Goal: Obtain resource: Download file/media

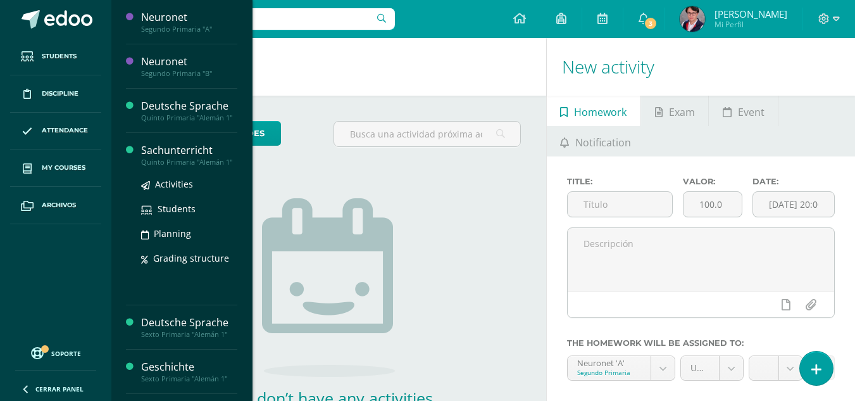
click at [188, 149] on div "Sachunterricht" at bounding box center [189, 150] width 96 height 15
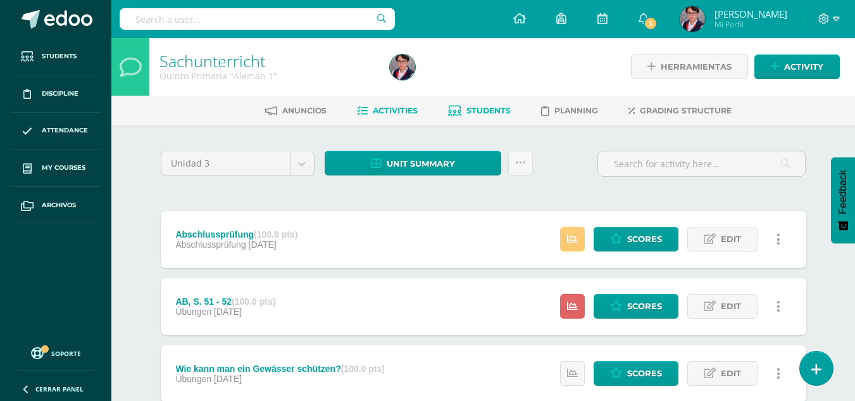
click at [479, 117] on link "Students" at bounding box center [479, 111] width 63 height 20
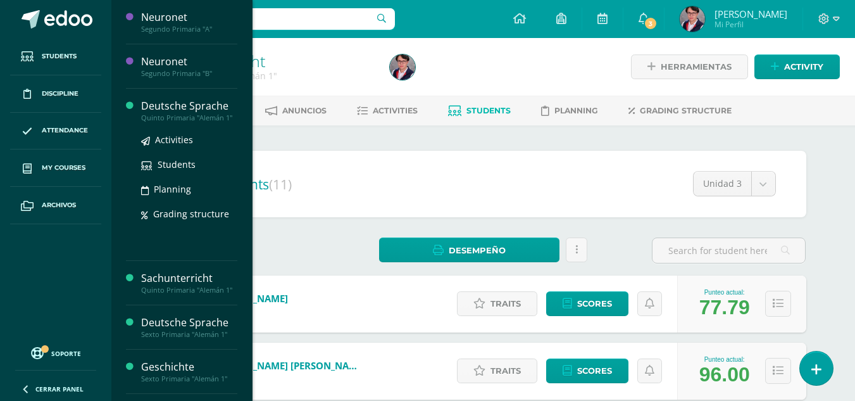
click at [215, 119] on div "Quinto Primaria "Alemán 1"" at bounding box center [189, 117] width 96 height 9
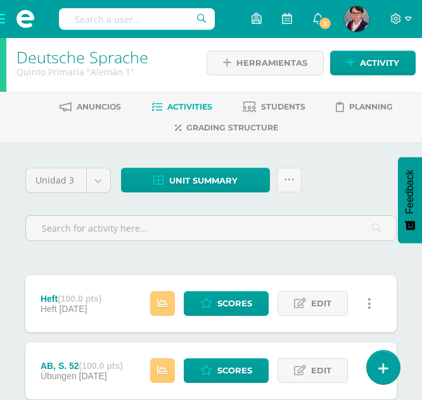
scroll to position [5, 0]
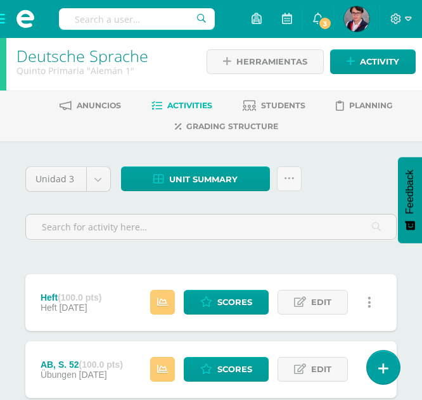
click at [264, 93] on div "Anuncios Activities Students Planning Grading structure" at bounding box center [226, 116] width 452 height 51
click at [256, 104] on link "Students" at bounding box center [273, 106] width 63 height 20
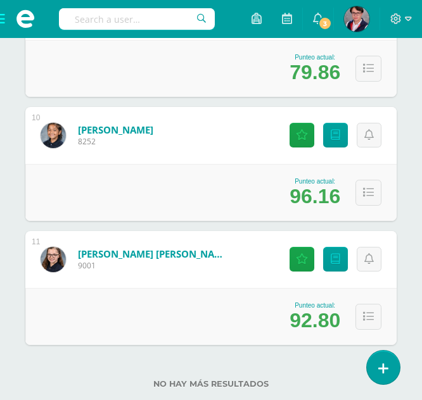
scroll to position [1335, 0]
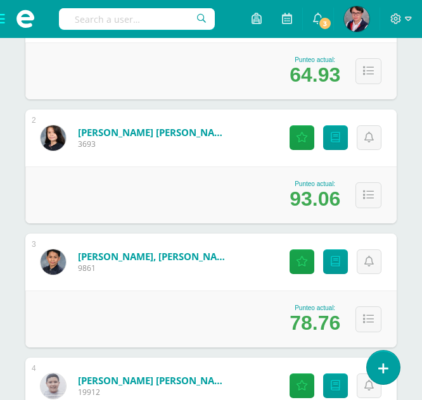
scroll to position [0, 0]
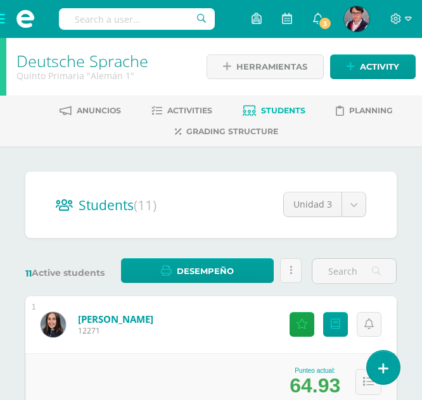
click at [1, 23] on span at bounding box center [25, 19] width 51 height 38
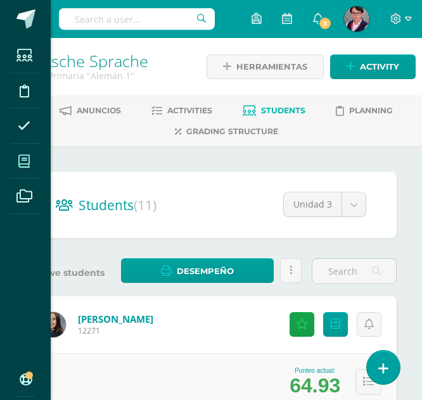
click at [20, 168] on span at bounding box center [24, 161] width 28 height 28
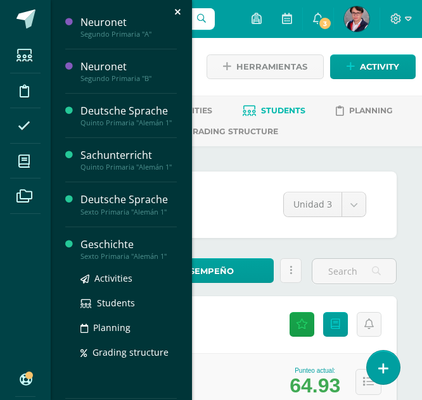
click at [113, 256] on div "Sexto Primaria "Alemán 1"" at bounding box center [128, 256] width 96 height 9
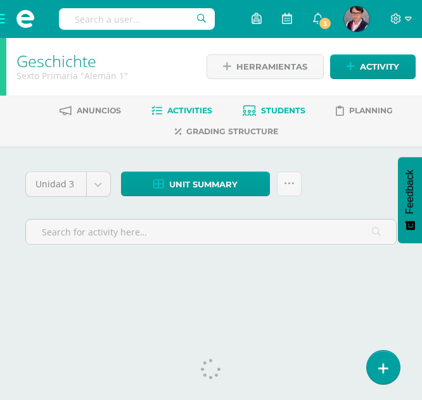
click at [289, 103] on link "Students" at bounding box center [273, 111] width 63 height 20
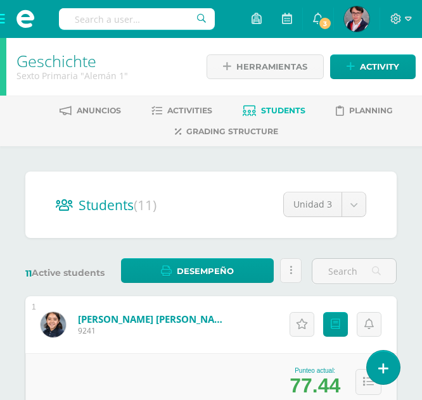
click at [8, 19] on span at bounding box center [25, 19] width 51 height 38
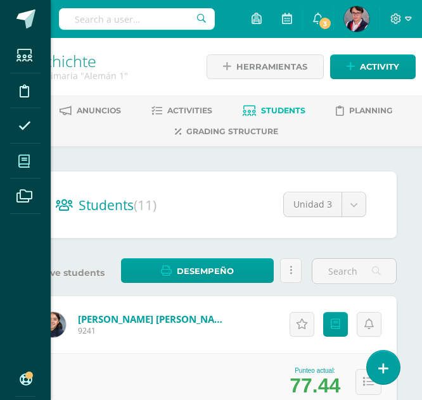
click at [23, 159] on icon at bounding box center [23, 161] width 11 height 13
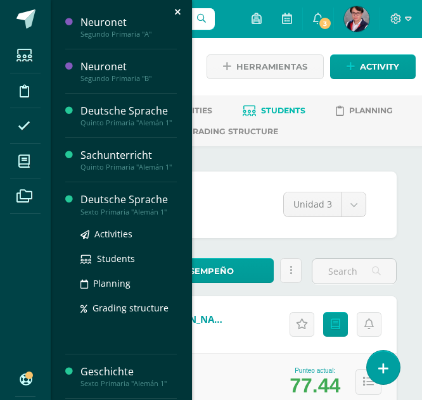
click at [151, 204] on div "Deutsche Sprache" at bounding box center [128, 199] width 96 height 15
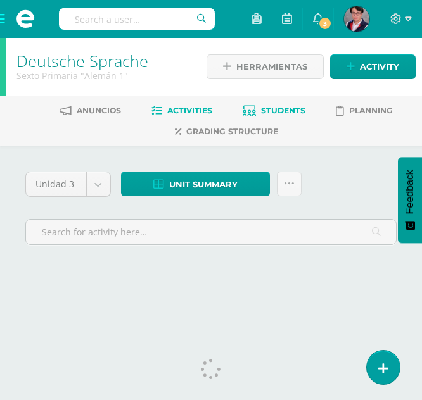
click at [258, 107] on link "Students" at bounding box center [273, 111] width 63 height 20
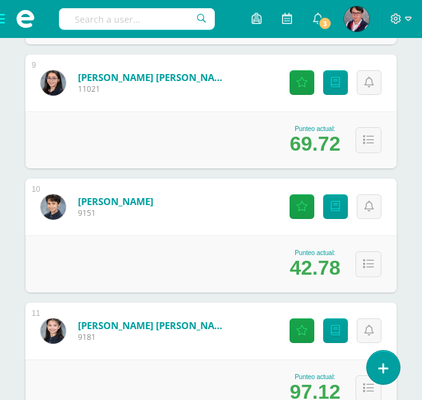
scroll to position [1335, 0]
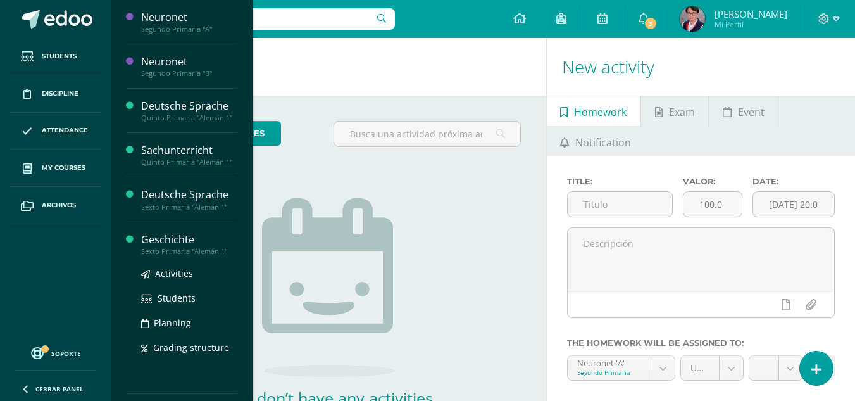
click at [185, 247] on div "Sexto Primaria "Alemán 1"" at bounding box center [189, 251] width 96 height 9
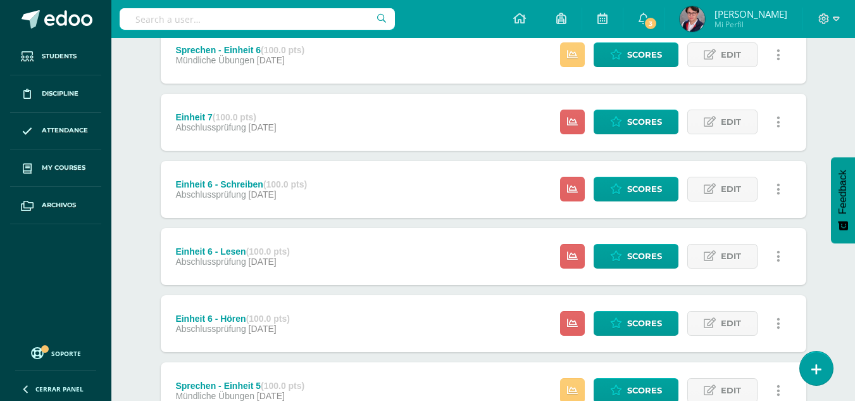
scroll to position [187, 0]
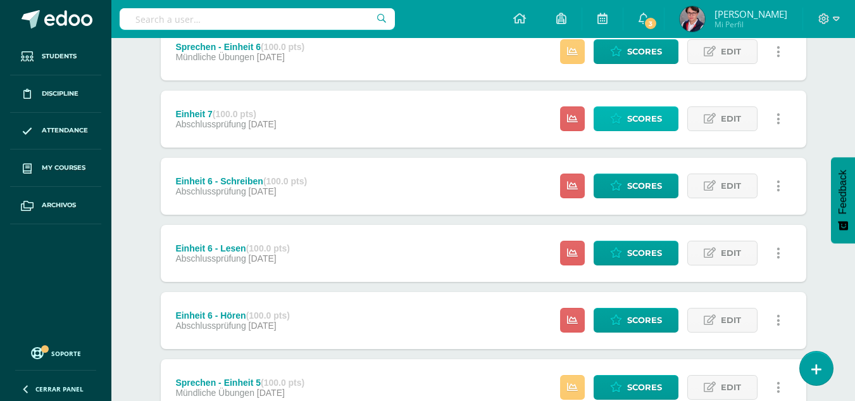
click at [619, 128] on link "Scores" at bounding box center [636, 118] width 85 height 25
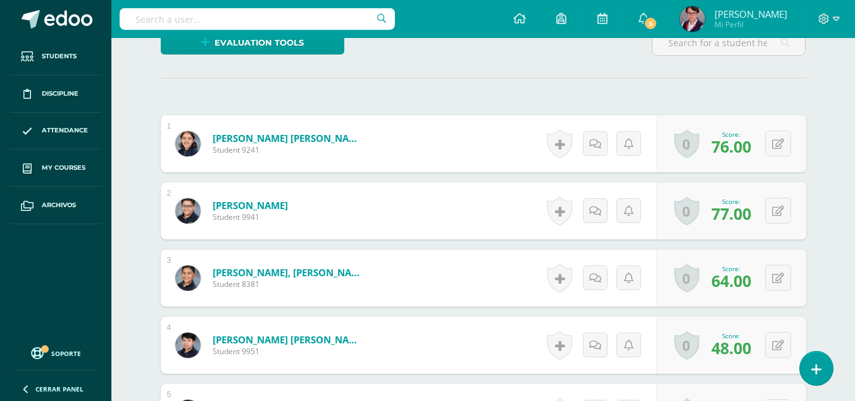
scroll to position [432, 0]
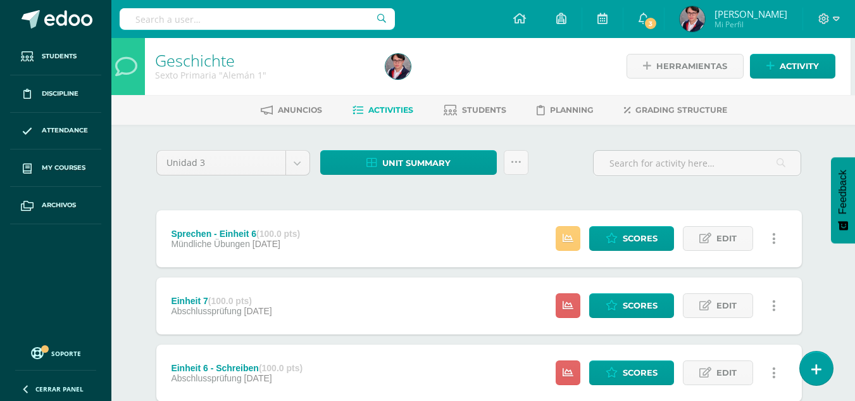
scroll to position [0, 4]
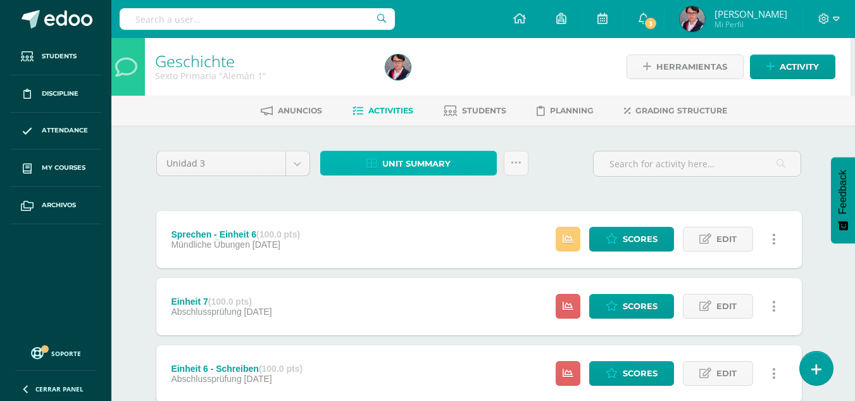
click at [400, 165] on span "Unit summary" at bounding box center [416, 163] width 68 height 23
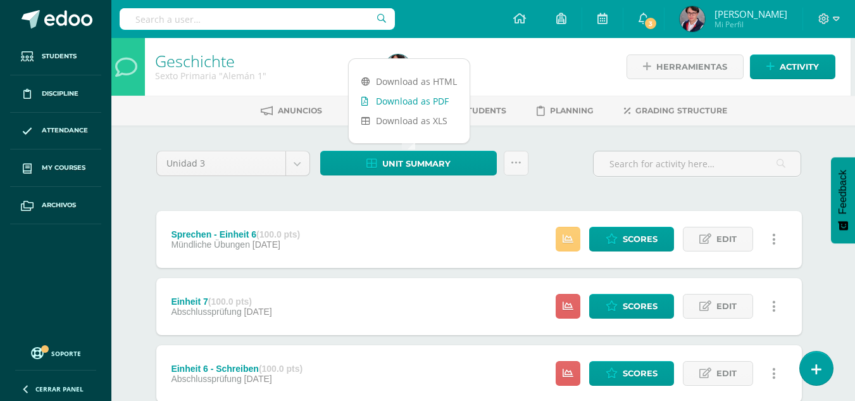
click at [430, 99] on link "Download as PDF" at bounding box center [409, 101] width 121 height 20
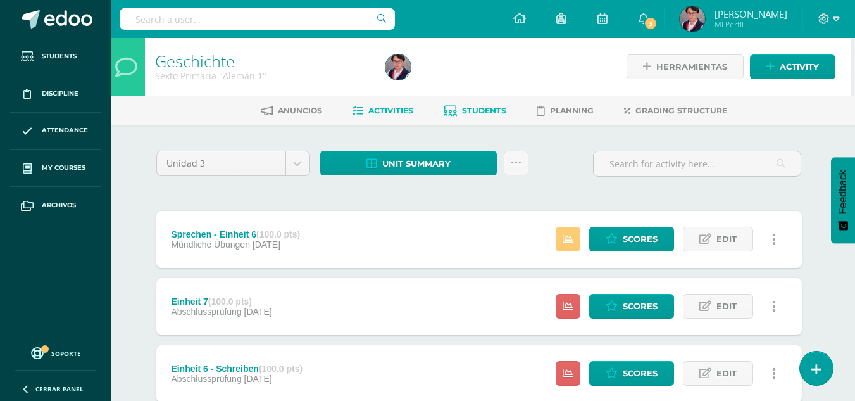
click at [465, 111] on span "Students" at bounding box center [484, 110] width 44 height 9
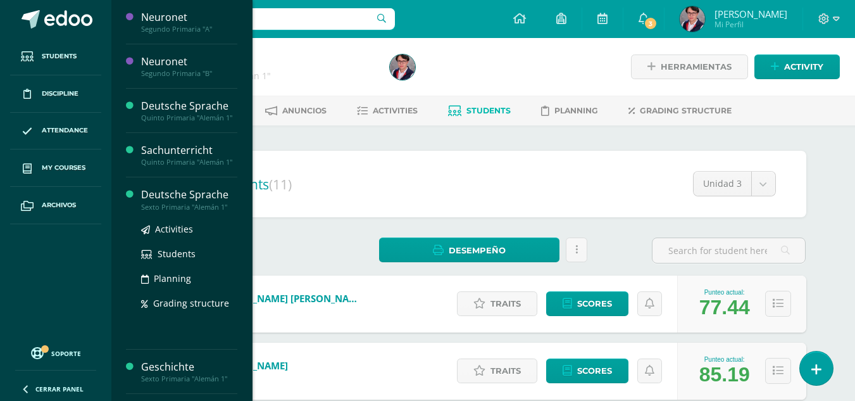
click at [206, 201] on div "Deutsche Sprache" at bounding box center [189, 194] width 96 height 15
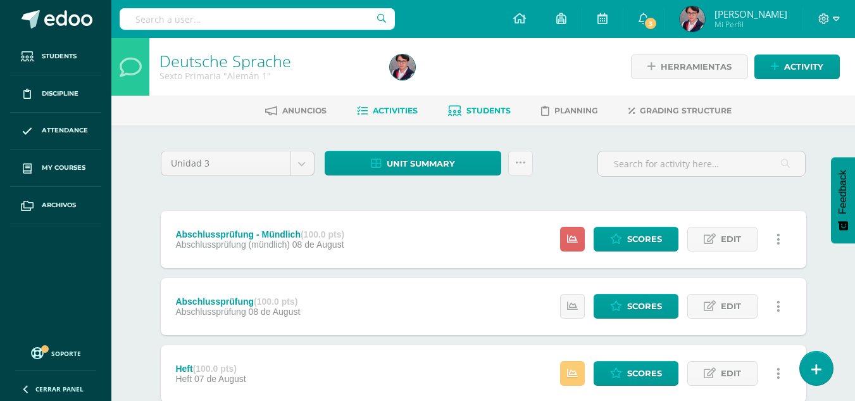
click at [489, 103] on link "Students" at bounding box center [479, 111] width 63 height 20
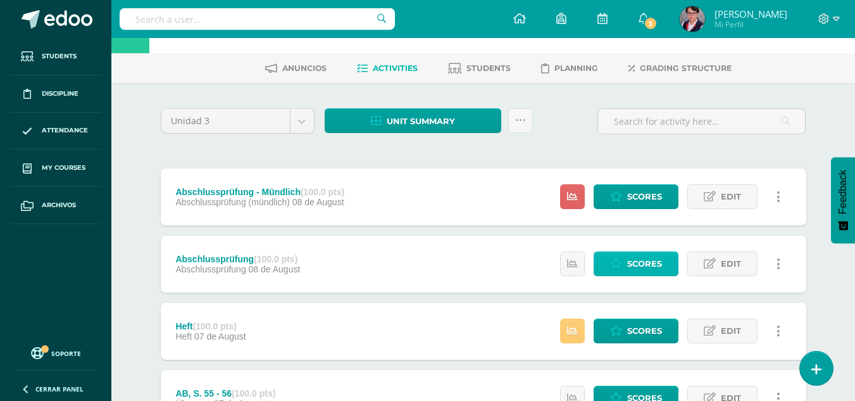
click at [625, 272] on link "Scores" at bounding box center [636, 263] width 85 height 25
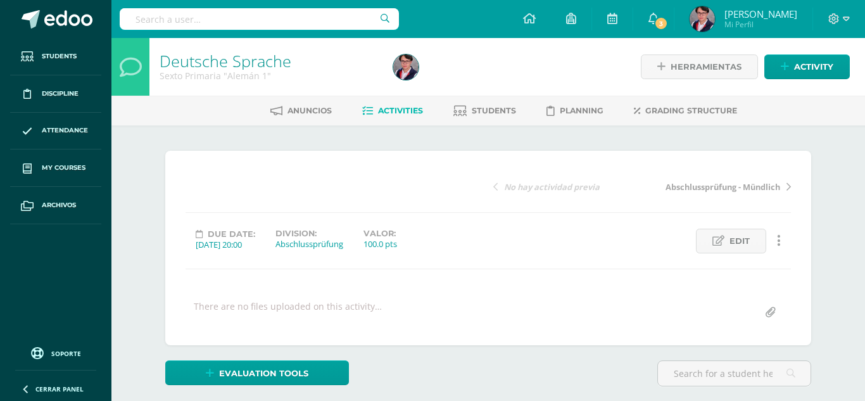
click at [457, 118] on link "Students" at bounding box center [484, 111] width 63 height 20
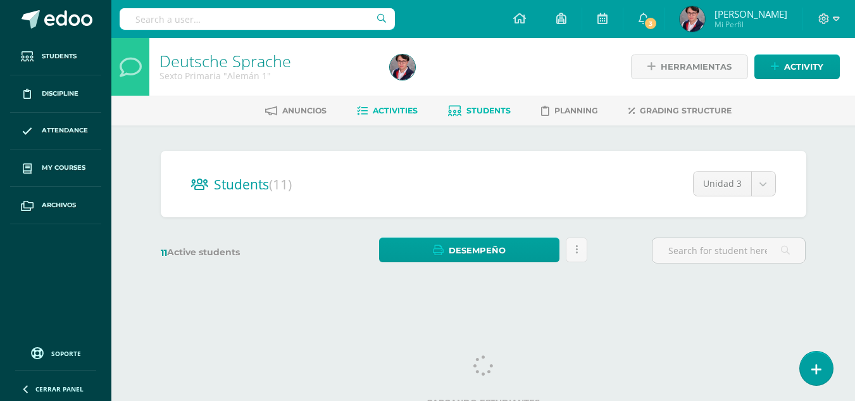
click at [391, 114] on span "Activities" at bounding box center [395, 110] width 45 height 9
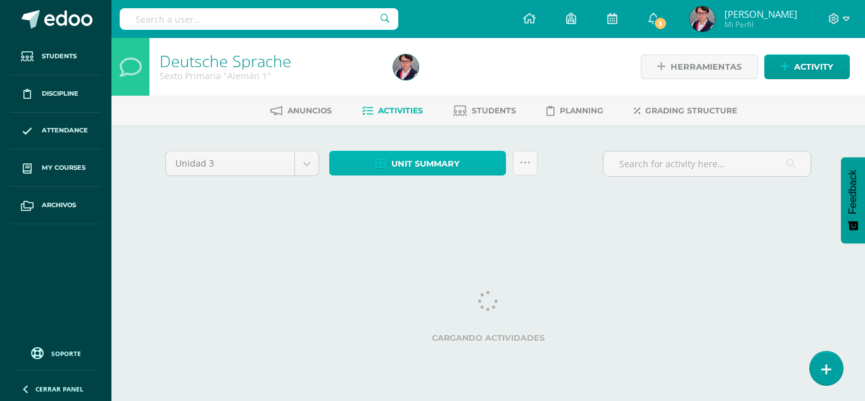
click at [452, 167] on span "Unit summary" at bounding box center [425, 163] width 68 height 23
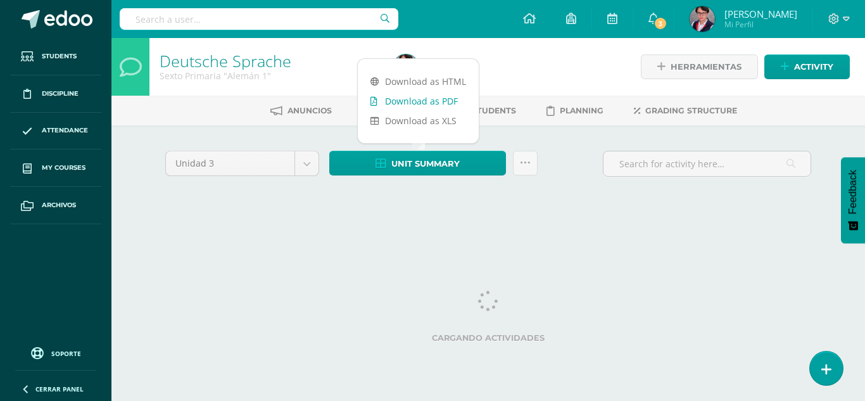
click at [462, 108] on link "Download as PDF" at bounding box center [418, 101] width 121 height 20
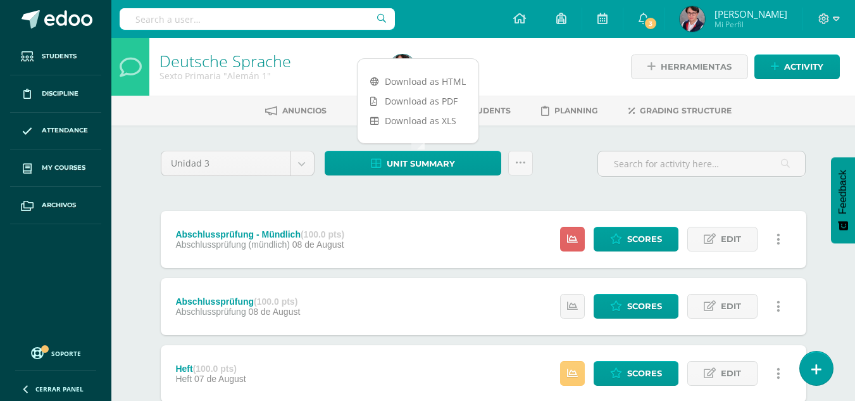
click at [541, 164] on div "Unidad 3 Unidad 1 Unidad 2 Unidad 3 Unidad 4 Unit summary Subir actividades en …" at bounding box center [484, 169] width 656 height 36
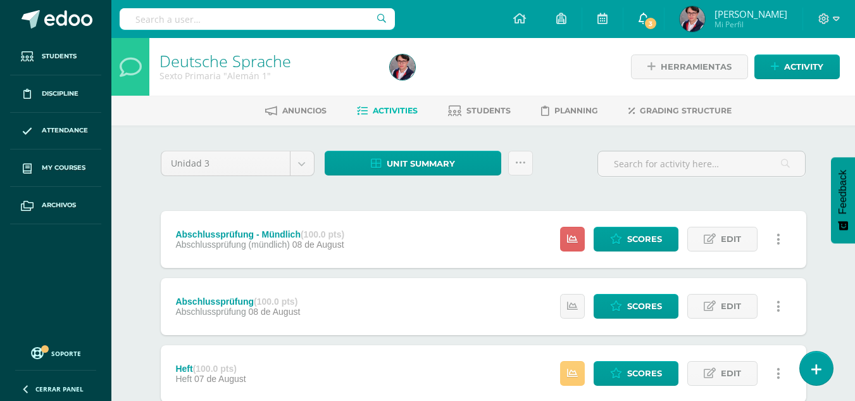
click at [658, 23] on span "3" at bounding box center [651, 23] width 14 height 14
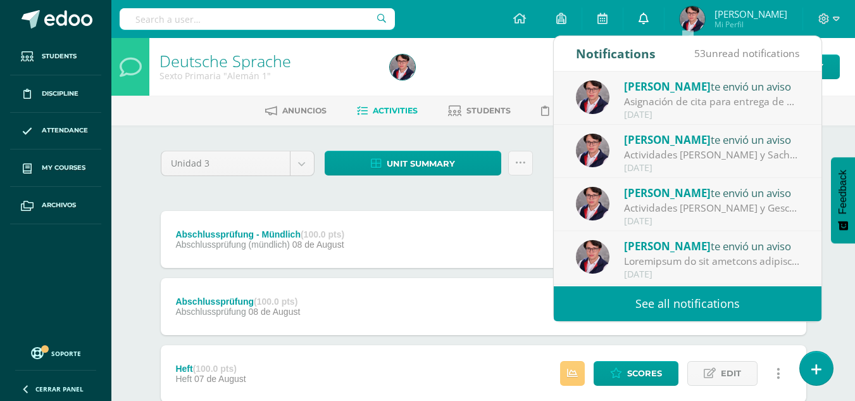
click at [649, 23] on icon at bounding box center [644, 18] width 10 height 11
